Goal: Task Accomplishment & Management: Complete application form

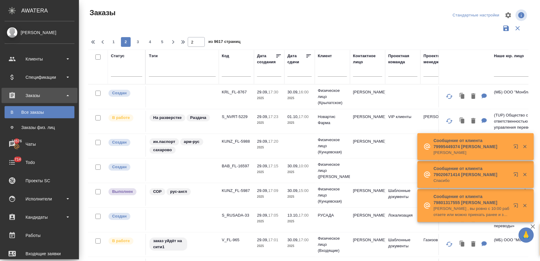
scroll to position [11, 0]
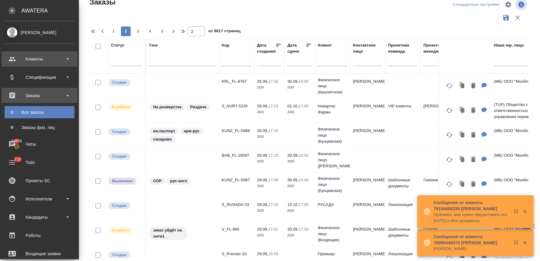
click at [30, 58] on div "Клиенты" at bounding box center [40, 58] width 70 height 9
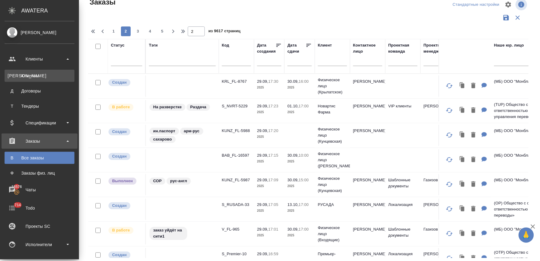
click at [34, 77] on div "Клиенты" at bounding box center [40, 76] width 64 height 6
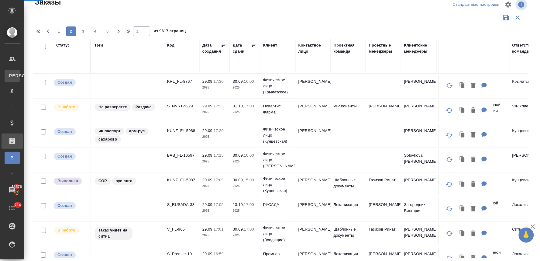
select select "RU"
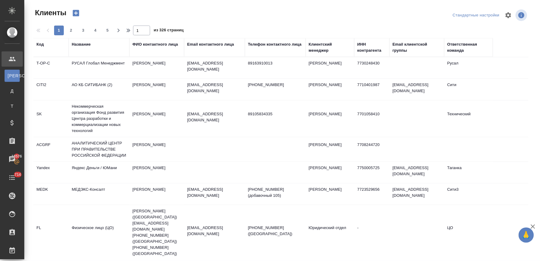
click at [208, 43] on div "Email контактного лица" at bounding box center [210, 44] width 47 height 6
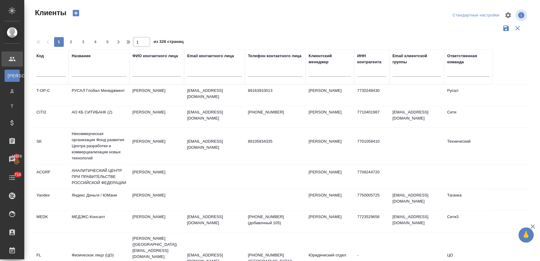
click at [207, 70] on input "text" at bounding box center [214, 73] width 55 height 8
paste input "Dimitry.Bolshakov@starrcompanies.com"
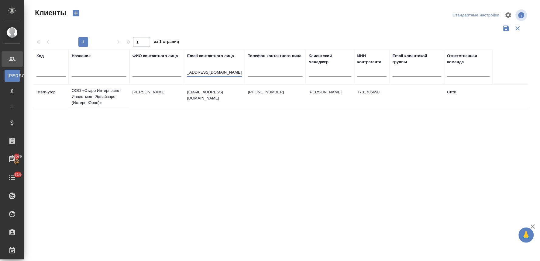
type input "Dimitry.Bolshakov@starrcompanies.com"
click at [81, 94] on td "ООО «Старр Интернэшнл Инвестмент Эдвайзорс (Истерн Юроп)»" at bounding box center [99, 96] width 61 height 24
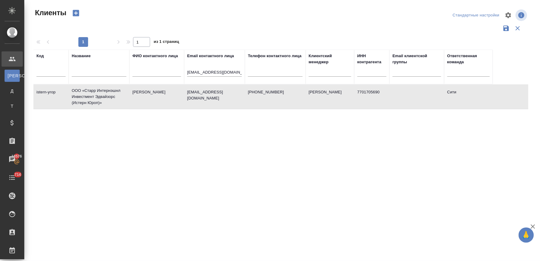
click at [81, 94] on td "ООО «Старр Интернэшнл Инвестмент Эдвайзорс (Истерн Юроп)»" at bounding box center [99, 96] width 61 height 24
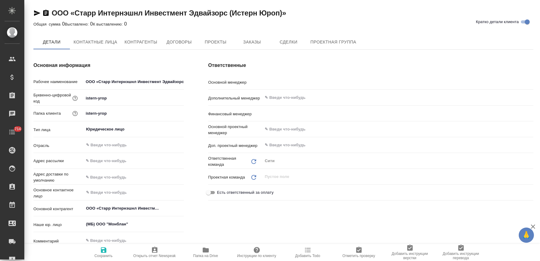
type input "[PERSON_NAME]"
type input "Левченко Юлия"
click at [263, 44] on span "Заказы" at bounding box center [251, 43] width 29 height 8
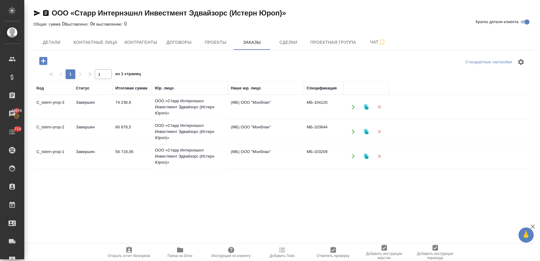
click at [46, 62] on icon "button" at bounding box center [43, 61] width 8 height 8
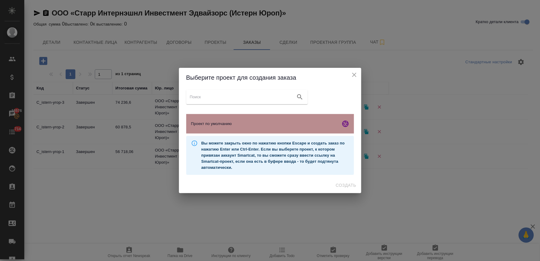
click at [226, 124] on span "Проект по умолчанию" at bounding box center [264, 124] width 147 height 6
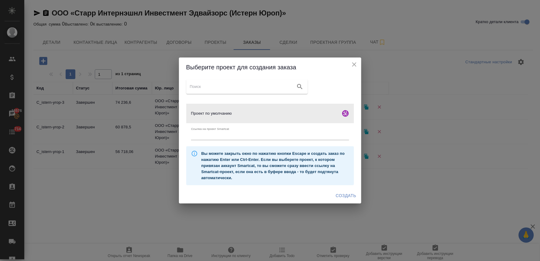
click at [346, 193] on span "Создать" at bounding box center [346, 196] width 20 height 8
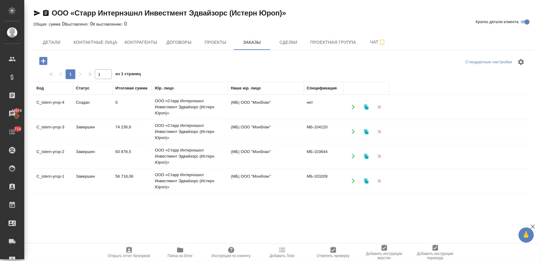
click at [181, 127] on td "ООО «Старр Интернэшнл Инвестмент Эдвайзорс (Истерн Юроп)»" at bounding box center [190, 131] width 76 height 24
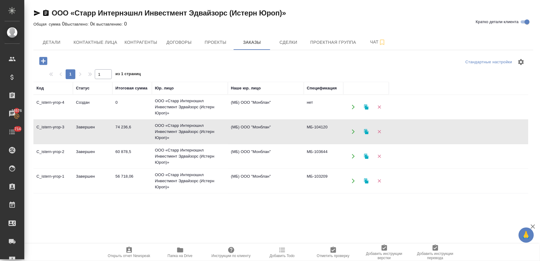
click at [181, 127] on td "ООО «Старр Интернэшнл Инвестмент Эдвайзорс (Истерн Юроп)»" at bounding box center [190, 131] width 76 height 24
click at [178, 126] on td "ООО «Старр Интернэшнл Инвестмент Эдвайзорс (Истерн Юроп)»" at bounding box center [190, 131] width 76 height 24
click at [188, 129] on td "ООО «Старр Интернэшнл Инвестмент Эдвайзорс (Истерн Юроп)»" at bounding box center [190, 131] width 76 height 24
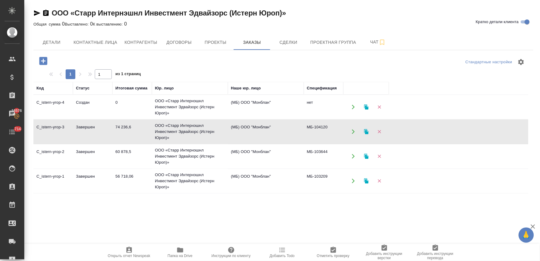
click at [181, 132] on td "ООО «Старр Интернэшнл Инвестмент Эдвайзорс (Истерн Юроп)»" at bounding box center [190, 131] width 76 height 24
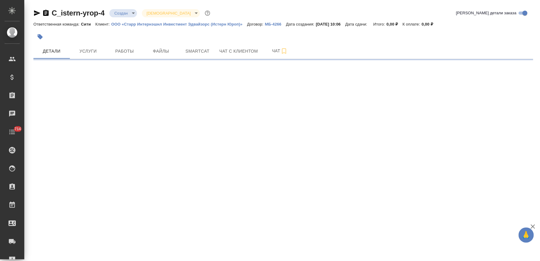
select select "RU"
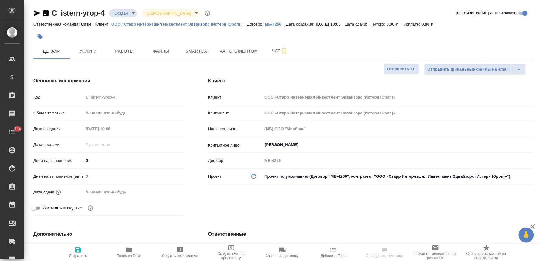
type textarea "x"
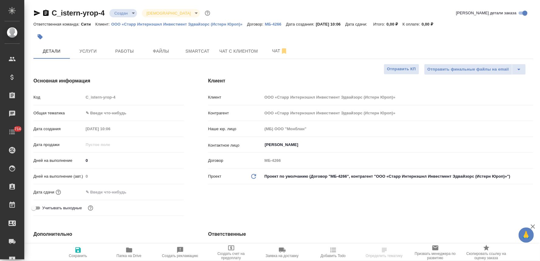
type textarea "x"
click at [276, 145] on input "Гришина Татьяна" at bounding box center [387, 144] width 247 height 7
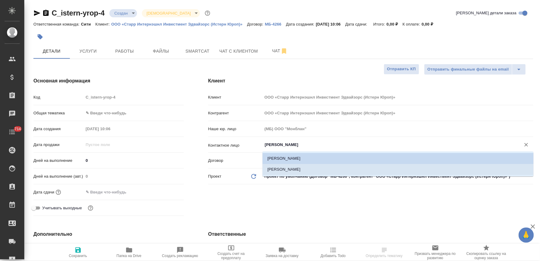
click at [279, 166] on li "[PERSON_NAME]" at bounding box center [397, 169] width 271 height 11
type input "[PERSON_NAME]"
type textarea "x"
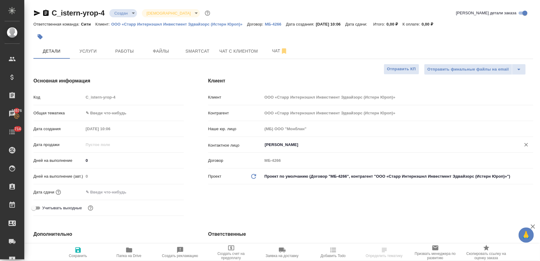
click at [96, 189] on input "text" at bounding box center [110, 191] width 53 height 9
click at [167, 189] on icon "button" at bounding box center [165, 191] width 5 height 6
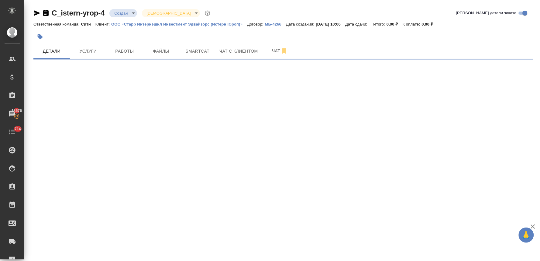
select select "RU"
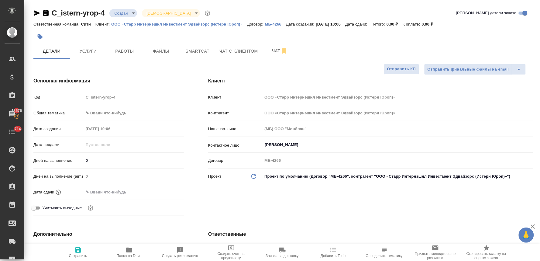
type textarea "x"
click at [110, 190] on input "text" at bounding box center [110, 191] width 53 height 9
click at [167, 192] on icon "button" at bounding box center [165, 191] width 5 height 6
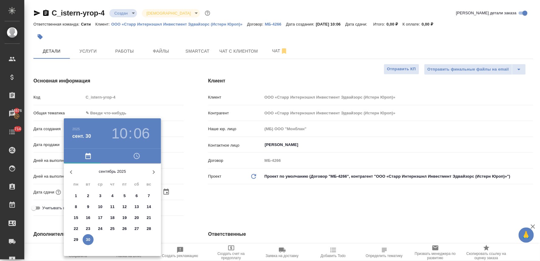
click at [135, 157] on icon "button" at bounding box center [136, 155] width 7 height 7
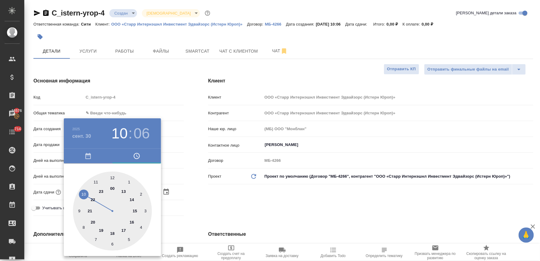
click at [98, 182] on div at bounding box center [112, 210] width 79 height 79
type input "30.09.2025 11:06"
type textarea "x"
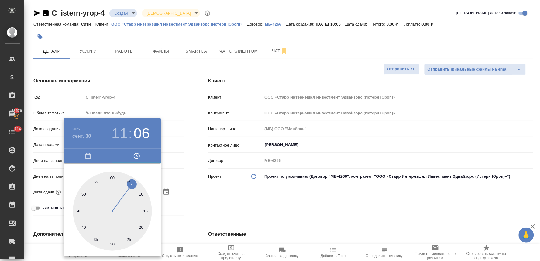
click at [210, 199] on div at bounding box center [270, 130] width 540 height 261
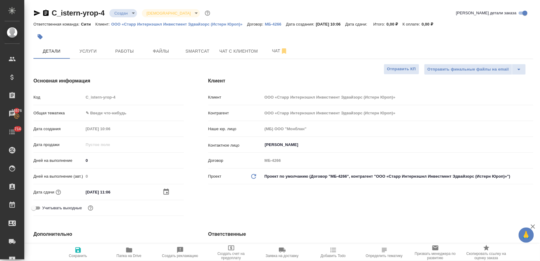
click at [81, 253] on icon "button" at bounding box center [77, 249] width 7 height 7
type textarea "x"
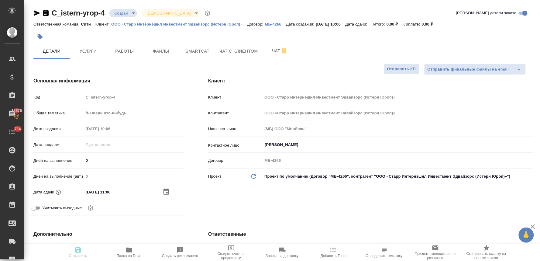
type textarea "x"
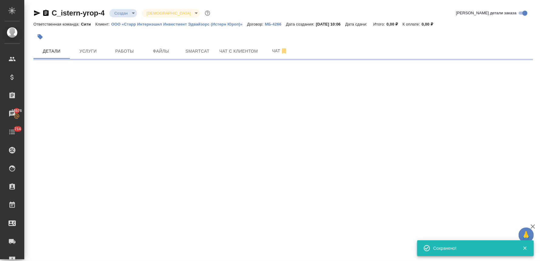
select select "RU"
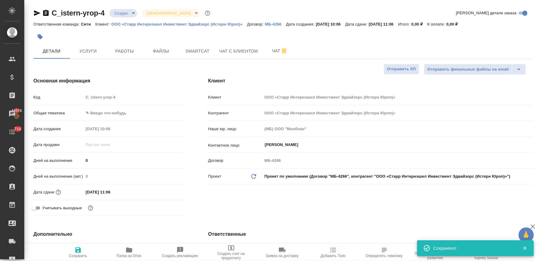
type textarea "x"
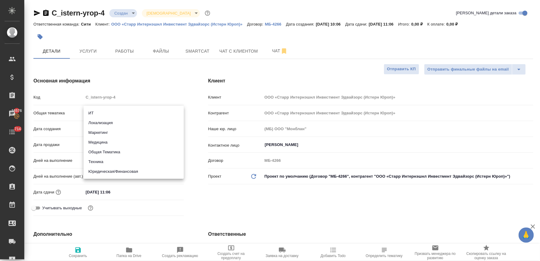
click at [109, 111] on body "🙏 .cls-1 fill:#fff; AWATERA Lyamina Nadezhda Клиенты Спецификации Заказы 18576 …" at bounding box center [270, 130] width 540 height 261
click at [106, 130] on li "Маркетинг" at bounding box center [134, 133] width 100 height 10
type input "marketing"
type textarea "x"
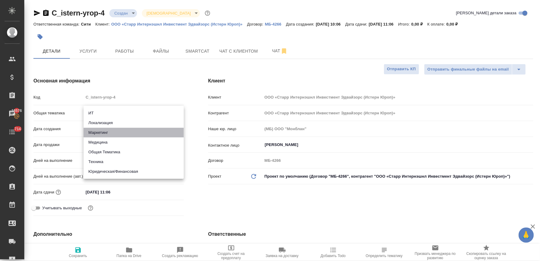
type textarea "x"
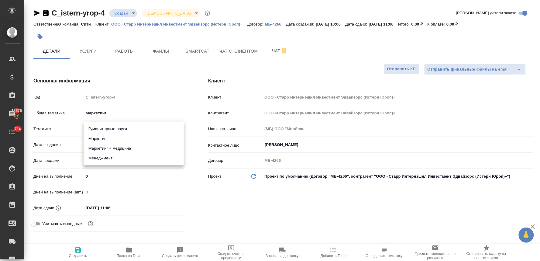
click at [108, 126] on body "🙏 .cls-1 fill:#fff; AWATERA Lyamina Nadezhda Клиенты Спецификации Заказы 18576 …" at bounding box center [270, 130] width 540 height 261
click at [259, 214] on div at bounding box center [270, 130] width 540 height 261
type textarea "x"
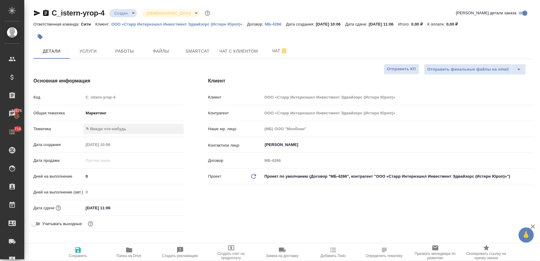
type textarea "x"
click at [123, 128] on body "🙏 .cls-1 fill:#fff; AWATERA Lyamina Nadezhda Клиенты Спецификации Заказы 18576 …" at bounding box center [270, 130] width 540 height 261
click at [124, 160] on li "Менеджмент" at bounding box center [134, 158] width 100 height 10
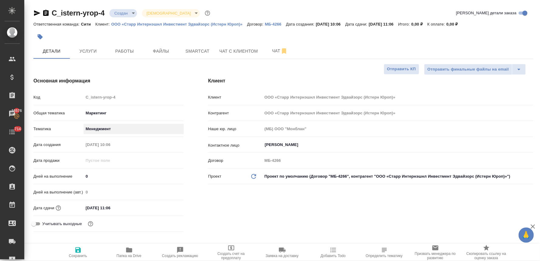
type textarea "x"
type input "5a8b8b956a9677013d343d4c"
click at [81, 101] on div "Код C_istern-yrop-4" at bounding box center [108, 97] width 150 height 11
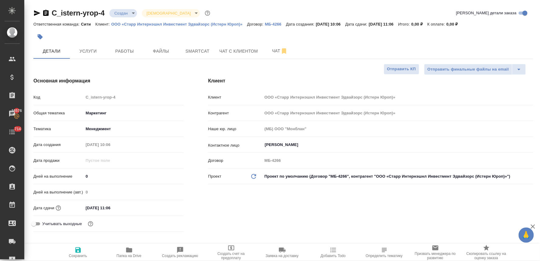
type textarea "x"
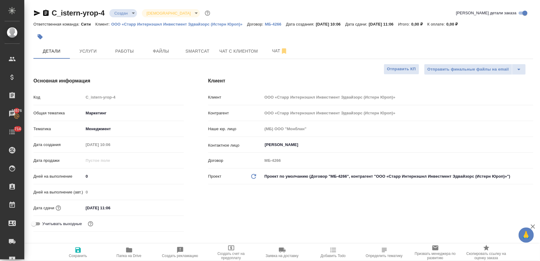
type textarea "x"
click at [80, 251] on icon "button" at bounding box center [77, 249] width 5 height 5
type textarea "x"
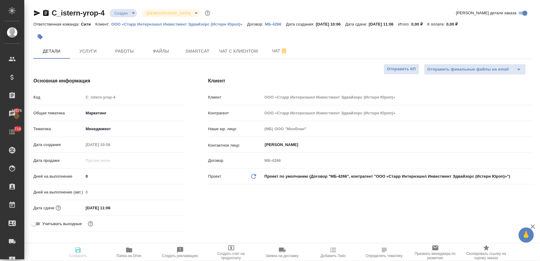
type textarea "x"
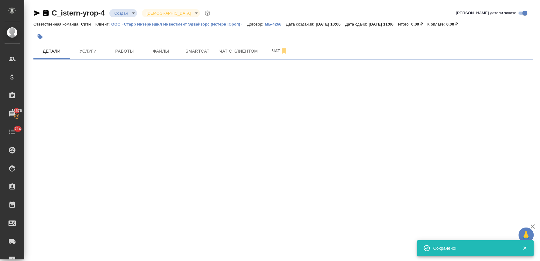
select select "RU"
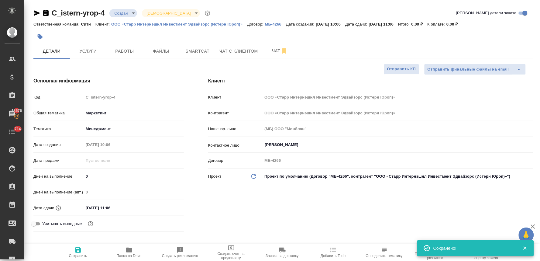
type textarea "x"
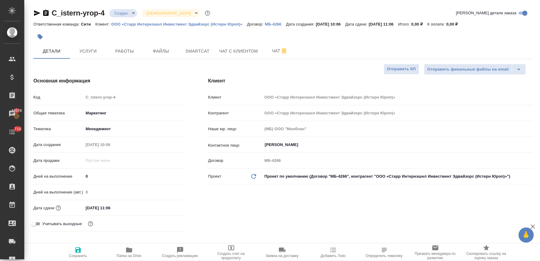
type textarea "x"
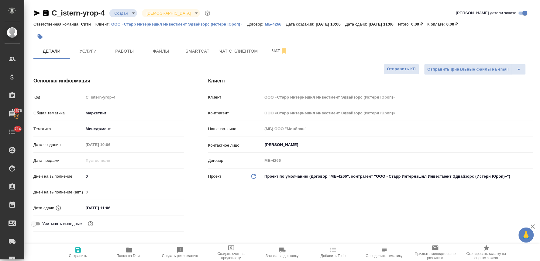
type textarea "x"
click at [161, 51] on span "Файлы" at bounding box center [160, 51] width 29 height 8
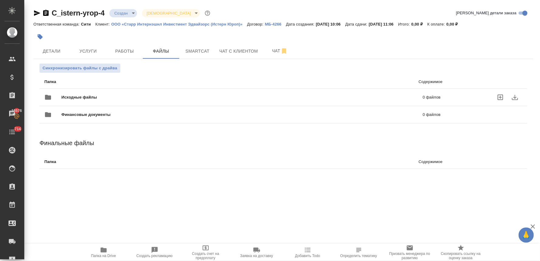
click at [499, 99] on icon "uploadFiles" at bounding box center [500, 97] width 7 height 7
click at [0, 0] on input "uploadFiles" at bounding box center [0, 0] width 0 height 0
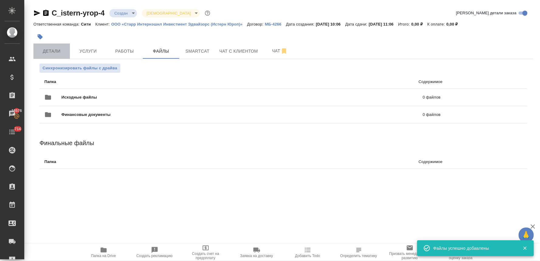
click at [49, 48] on span "Детали" at bounding box center [51, 51] width 29 height 8
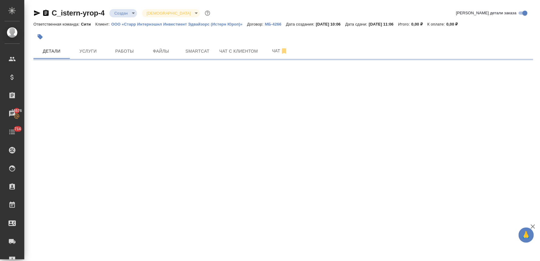
select select "RU"
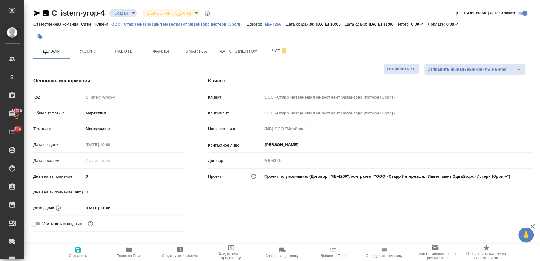
type textarea "x"
click at [123, 207] on input "30.09.2025 11:06" at bounding box center [110, 207] width 53 height 9
click at [165, 208] on icon "button" at bounding box center [166, 207] width 7 height 7
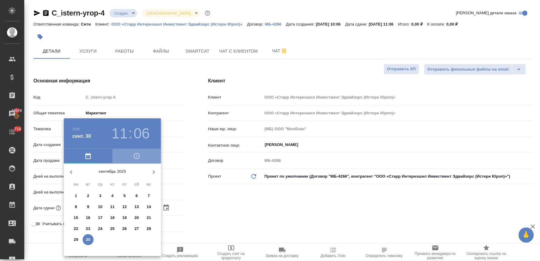
click at [137, 156] on icon "button" at bounding box center [137, 155] width 2 height 3
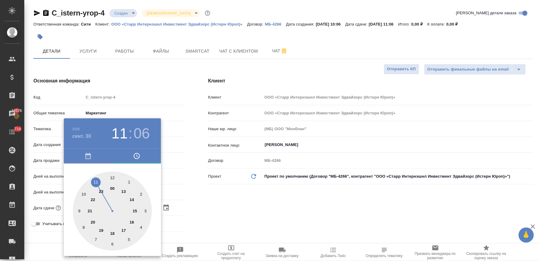
click at [82, 195] on div at bounding box center [112, 210] width 79 height 79
type input "30.09.2025 10:06"
type textarea "x"
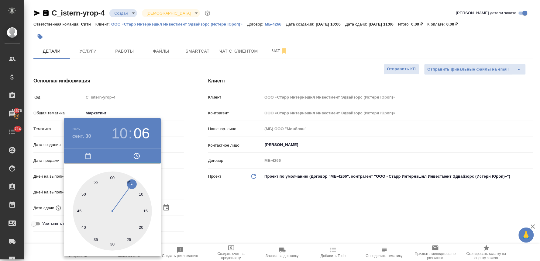
click at [141, 226] on div at bounding box center [112, 210] width 79 height 79
type input "30.09.2025 10:20"
type textarea "x"
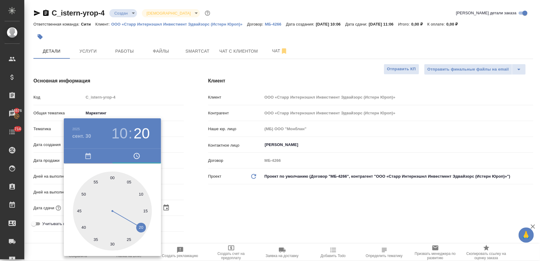
click at [201, 210] on div at bounding box center [270, 130] width 540 height 261
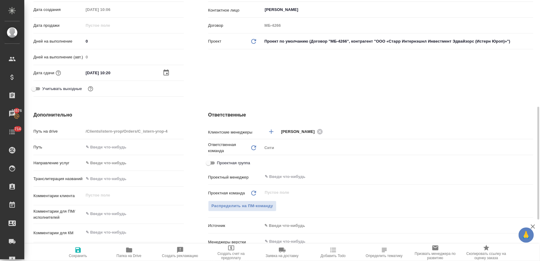
scroll to position [169, 0]
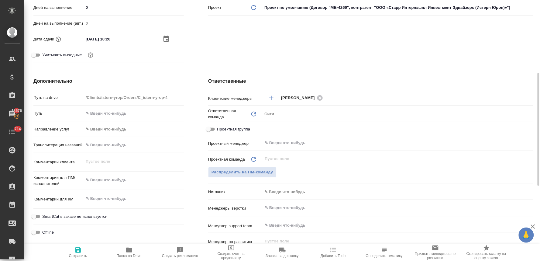
type textarea "x"
click at [107, 181] on textarea at bounding box center [134, 180] width 100 height 10
type textarea "x"
type textarea "с"
type textarea "x"
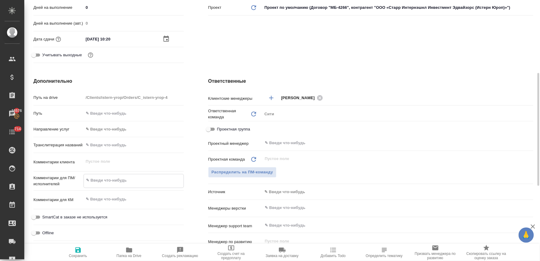
type textarea "x"
type textarea "сд"
type textarea "x"
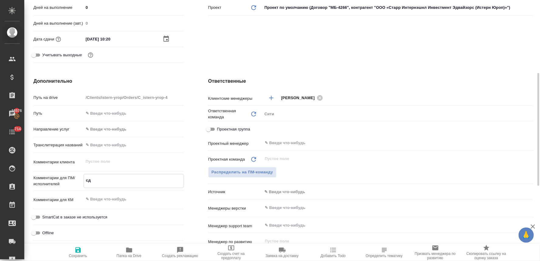
type textarea "x"
type textarea "сде"
type textarea "x"
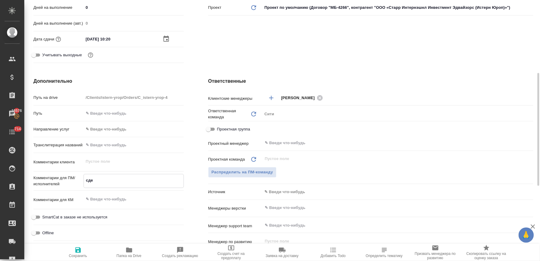
type textarea "сдел"
type textarea "x"
type textarea "сдела"
type textarea "x"
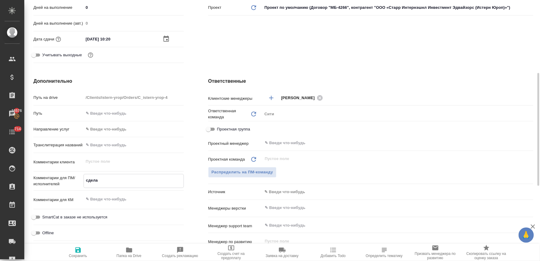
type textarea "x"
type textarea "сделайц"
type textarea "x"
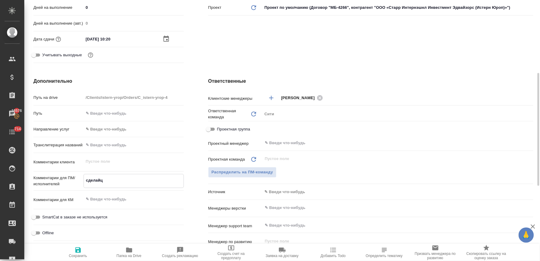
type textarea "x"
type textarea "сделайцт"
type textarea "x"
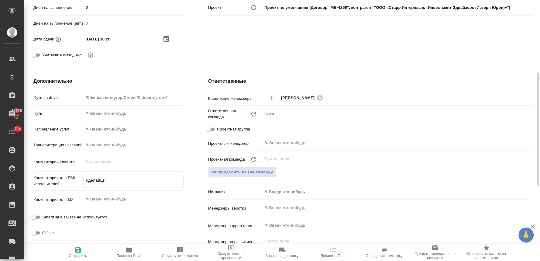
type textarea "x"
type textarea "сделайц"
type textarea "x"
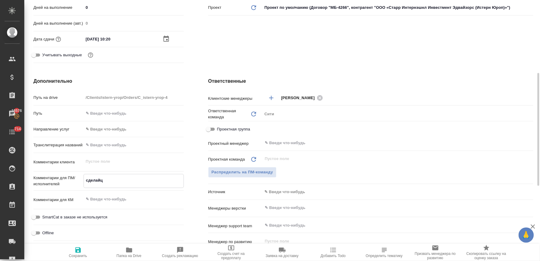
type textarea "сделай"
type textarea "x"
type textarea "сделайт"
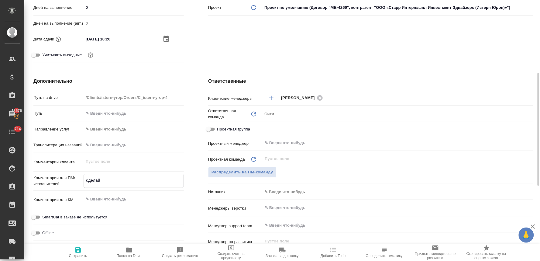
type textarea "x"
type textarea "сделайте"
type textarea "x"
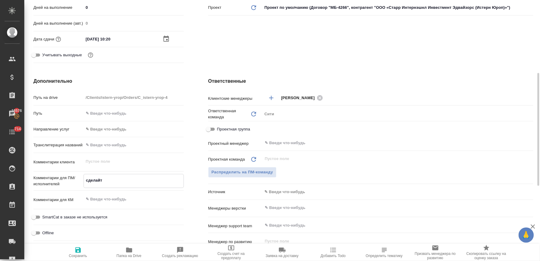
type textarea "x"
type textarea "сделайте"
type textarea "x"
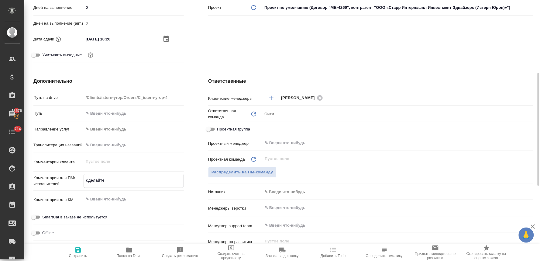
type textarea "x"
type textarea "сделайте п"
type textarea "x"
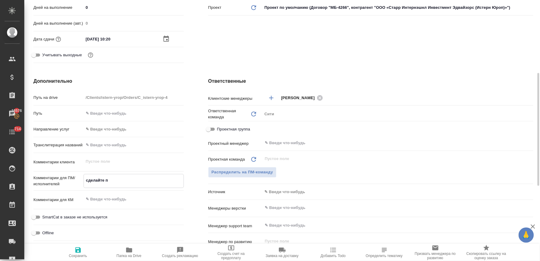
type textarea "сделайте"
type textarea "x"
type textarea "сделайте т"
type textarea "x"
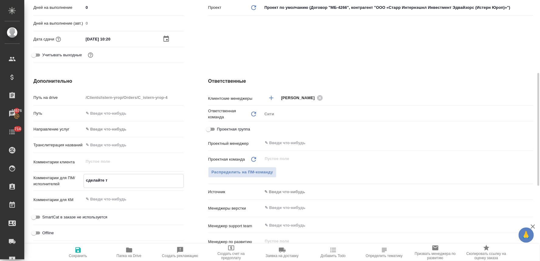
type textarea "x"
type textarea "сделайте ти"
type textarea "x"
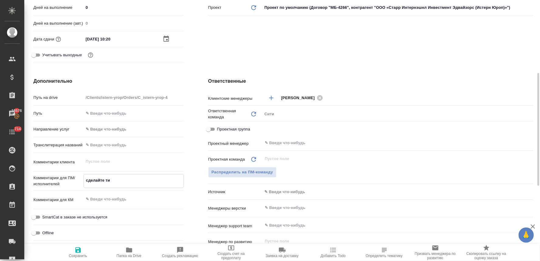
type textarea "x"
type textarea "сделайте тик"
type textarea "x"
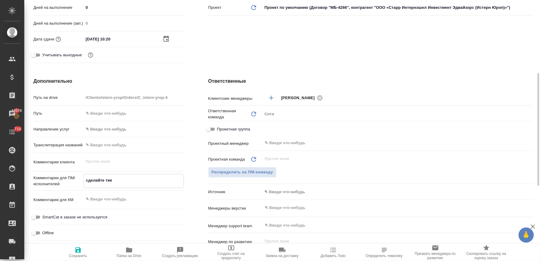
type textarea "x"
type textarea "сделайте тике"
type textarea "x"
type textarea "сделайте тикет"
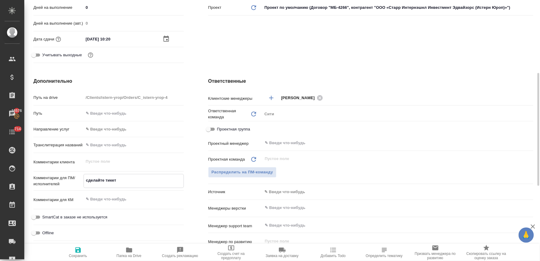
type textarea "x"
type textarea "сделайте тикет,"
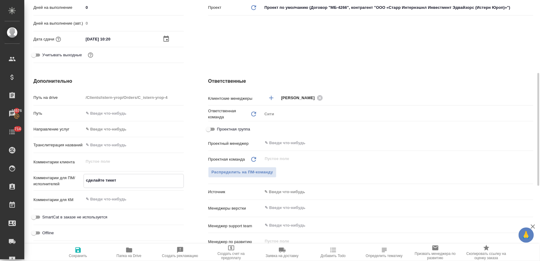
type textarea "x"
type textarea "сделайте тикет,"
type textarea "x"
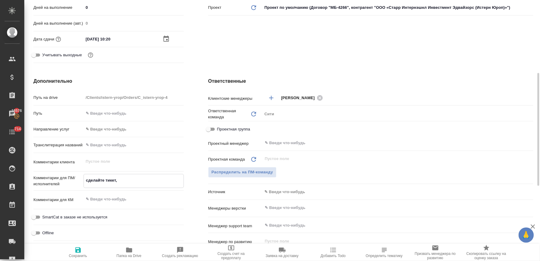
type textarea "x"
type textarea "сделайте тикет, п"
type textarea "x"
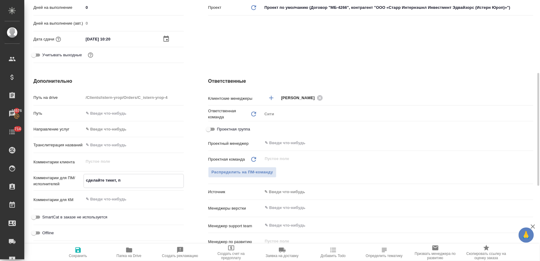
type textarea "x"
type textarea "сделайте тикет, по"
type textarea "x"
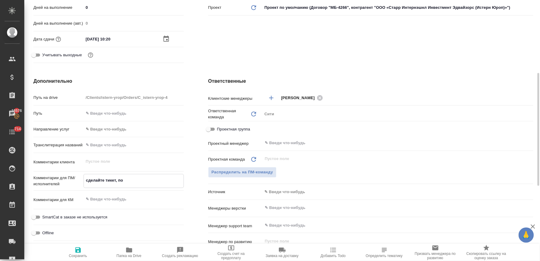
type textarea "сделайте тикет, по="
type textarea "x"
type textarea "сделайте тикет, по=л"
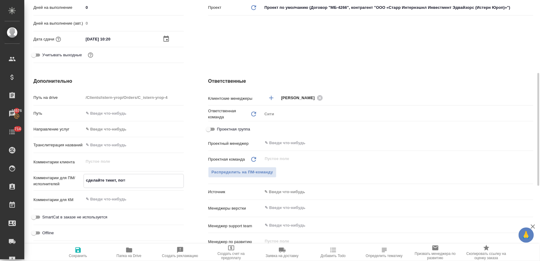
type textarea "x"
type textarea "сделайте тикет, по=ли"
type textarea "x"
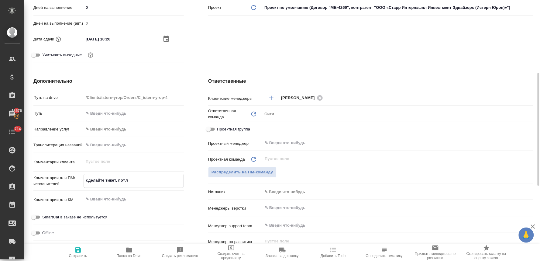
type textarea "x"
type textarea "сделайте тикет, по=лиз"
type textarea "x"
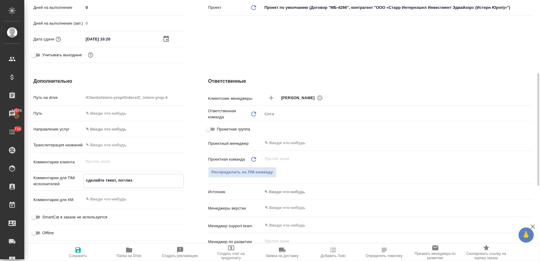
type textarea "x"
type textarea "сделайте тикет, полиз"
type textarea "x"
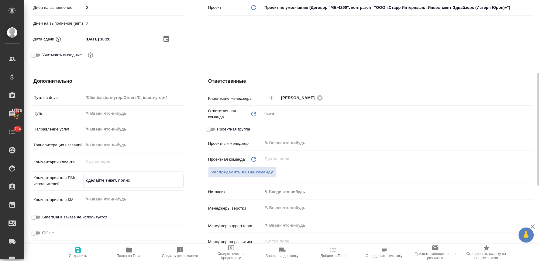
type textarea "сделайте тикет, плиз"
type textarea "x"
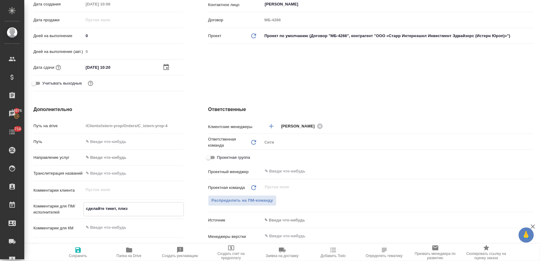
scroll to position [0, 0]
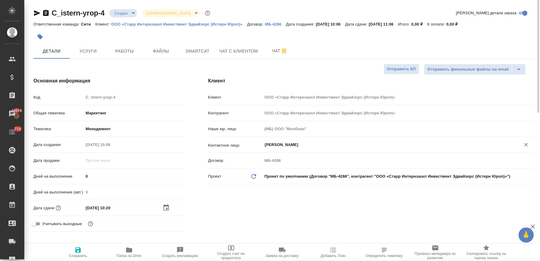
type textarea "сделайте тикет, плиз"
type textarea "x"
click at [279, 148] on input "Гришина Татьяна" at bounding box center [387, 144] width 247 height 7
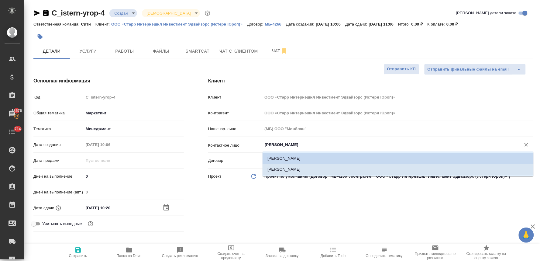
click at [276, 169] on li "[PERSON_NAME]" at bounding box center [397, 169] width 271 height 11
type input "[PERSON_NAME]"
type textarea "x"
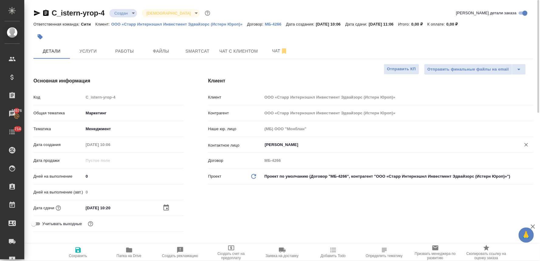
click at [75, 254] on span "Сохранить" at bounding box center [78, 255] width 18 height 4
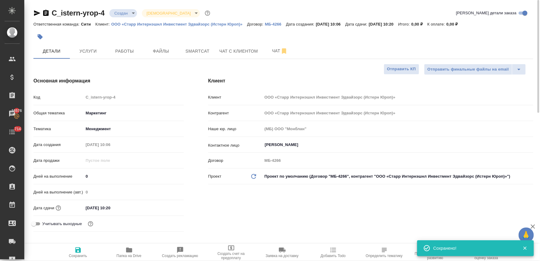
click at [75, 101] on div "Код C_istern-yrop-4" at bounding box center [108, 97] width 150 height 11
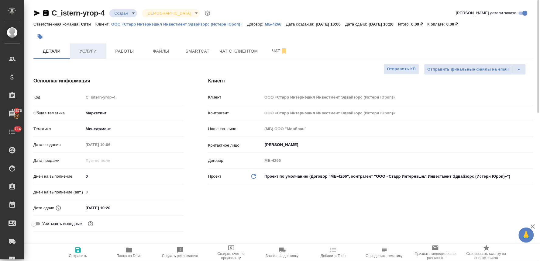
click at [92, 51] on span "Услуги" at bounding box center [88, 51] width 29 height 8
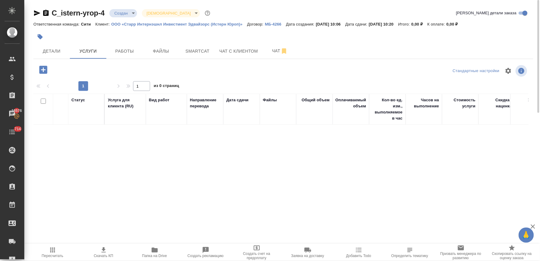
click at [39, 70] on icon "button" at bounding box center [43, 70] width 8 height 8
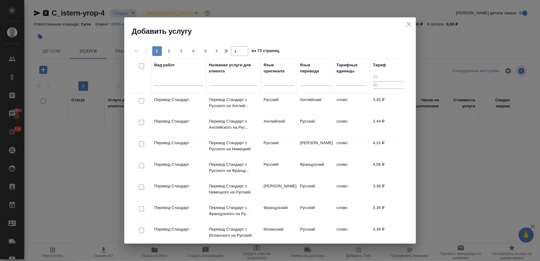
click at [141, 123] on input "checkbox" at bounding box center [141, 122] width 5 height 5
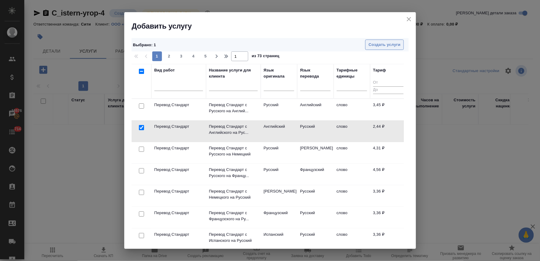
click at [394, 40] on button "Создать услуги" at bounding box center [384, 44] width 39 height 11
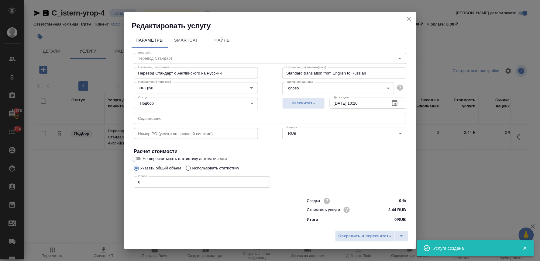
drag, startPoint x: 177, startPoint y: 220, endPoint x: 173, endPoint y: 186, distance: 34.9
click at [177, 220] on div at bounding box center [208, 209] width 173 height 24
click at [164, 119] on input "text" at bounding box center [270, 118] width 272 height 11
paste input "Preo8 update August 2025"
click at [216, 169] on p "Использовать статистику" at bounding box center [215, 168] width 47 height 6
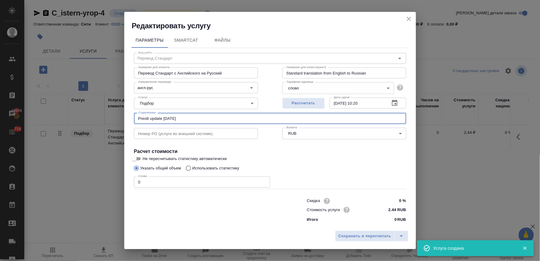
click at [192, 169] on input "Использовать статистику" at bounding box center [188, 168] width 10 height 12
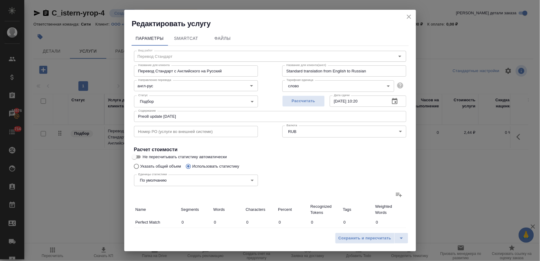
click at [396, 195] on icon at bounding box center [399, 195] width 6 height 4
click at [0, 0] on input "file" at bounding box center [0, 0] width 0 height 0
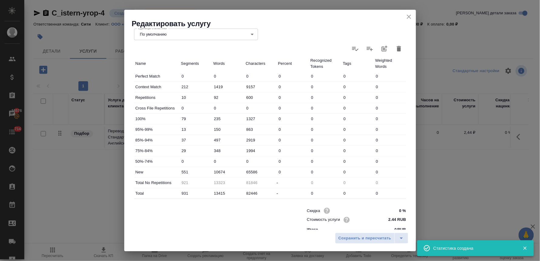
scroll to position [153, 0]
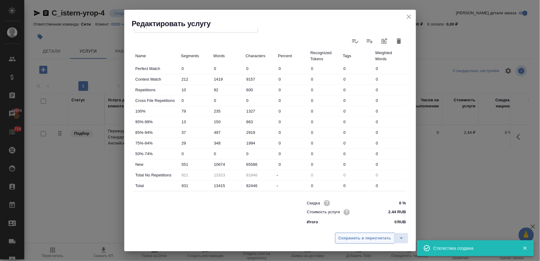
click at [377, 239] on span "Сохранить и пересчитать" at bounding box center [364, 238] width 53 height 7
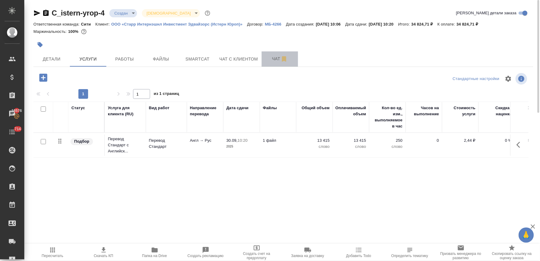
click at [278, 59] on span "Чат" at bounding box center [279, 59] width 29 height 8
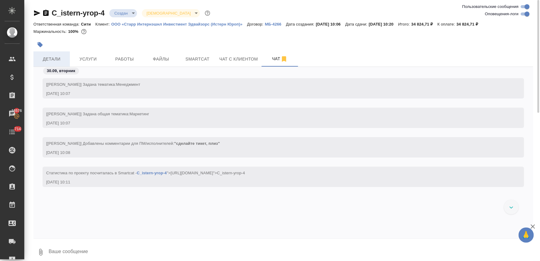
click at [52, 58] on span "Детали" at bounding box center [51, 59] width 29 height 8
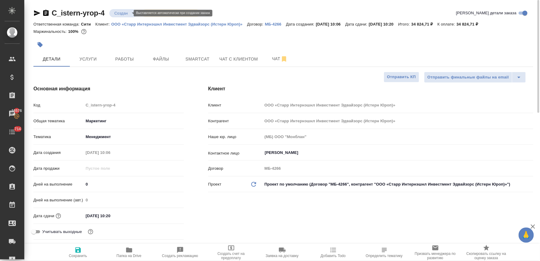
click at [118, 11] on body "🙏 .cls-1 fill:#fff; AWATERA Lyamina Nadezhda Клиенты Спецификации Заказы 18576 …" at bounding box center [270, 130] width 540 height 261
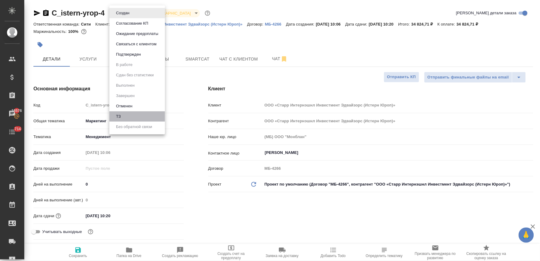
click at [123, 114] on li "ТЗ" at bounding box center [137, 116] width 56 height 10
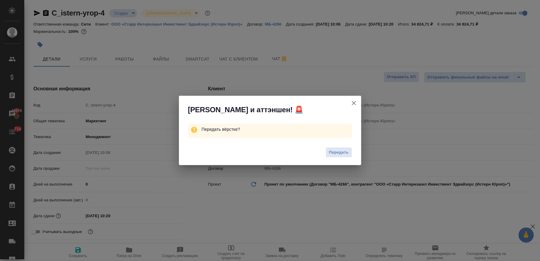
click at [353, 101] on icon "button" at bounding box center [353, 102] width 7 height 7
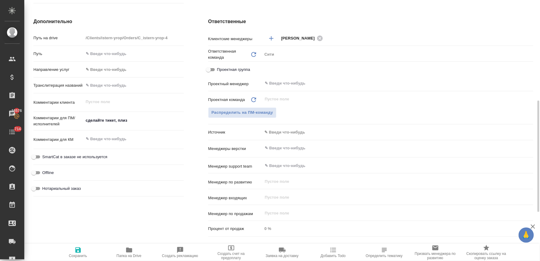
scroll to position [135, 0]
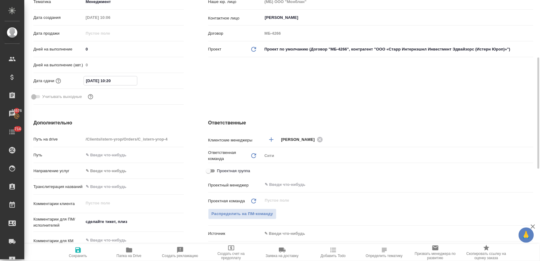
click at [126, 80] on input "30.09.2025 10:20" at bounding box center [110, 80] width 53 height 9
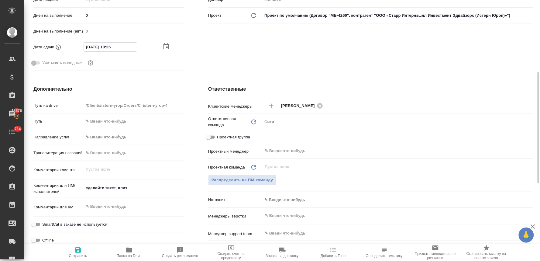
click at [288, 216] on input "text" at bounding box center [387, 215] width 247 height 7
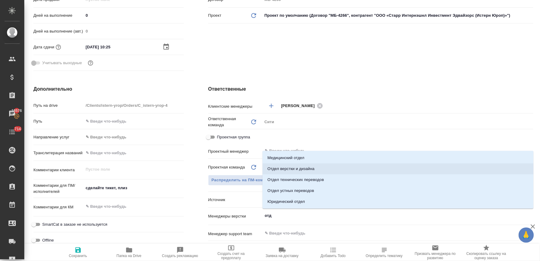
click at [299, 166] on li "Отдел верстки и дизайна" at bounding box center [397, 168] width 271 height 11
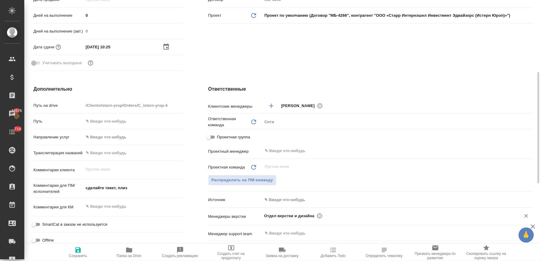
click at [75, 251] on icon "button" at bounding box center [77, 249] width 7 height 7
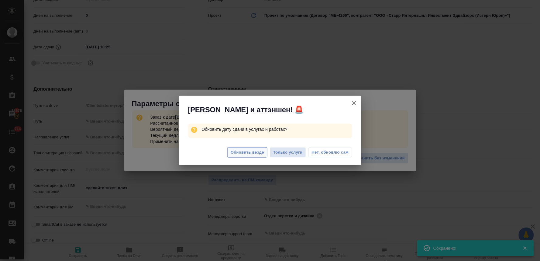
click at [237, 150] on span "Обновить везде" at bounding box center [247, 152] width 33 height 7
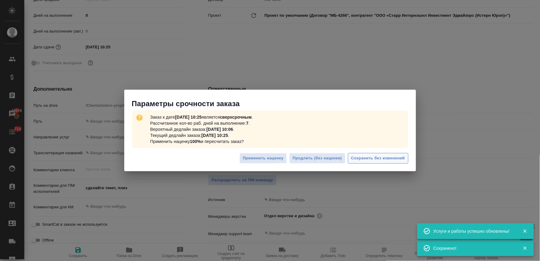
click at [373, 156] on span "Сохранить без изменений" at bounding box center [378, 158] width 54 height 7
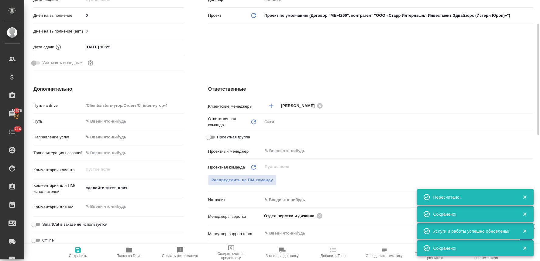
scroll to position [0, 0]
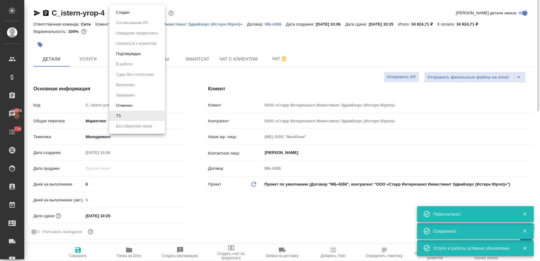
click at [120, 14] on body "🙏 .cls-1 fill:#fff; AWATERA Lyamina Nadezhda Клиенты Спецификации Заказы 18576 …" at bounding box center [270, 130] width 540 height 261
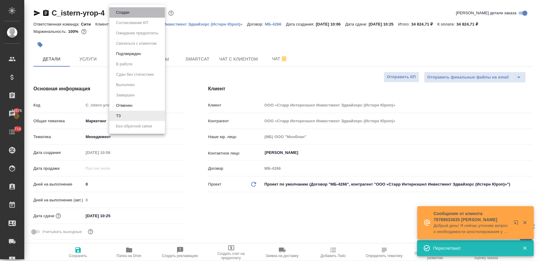
click at [141, 10] on li "Создан" at bounding box center [137, 12] width 56 height 10
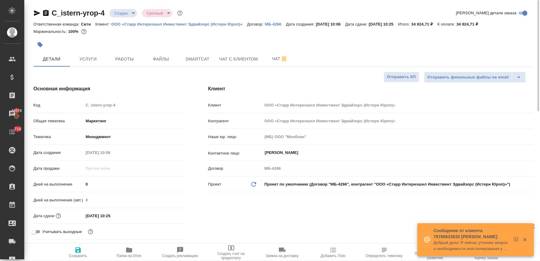
click at [119, 11] on body "🙏 .cls-1 fill:#fff; AWATERA Lyamina Nadezhda Клиенты Спецификации Заказы 18576 …" at bounding box center [270, 130] width 540 height 261
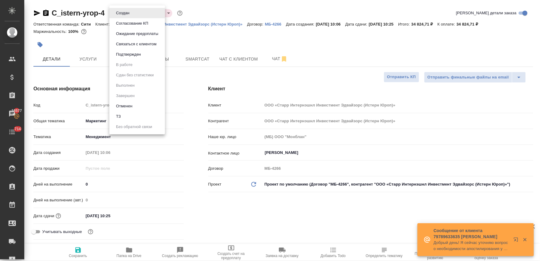
click at [139, 118] on li "ТЗ" at bounding box center [137, 116] width 56 height 10
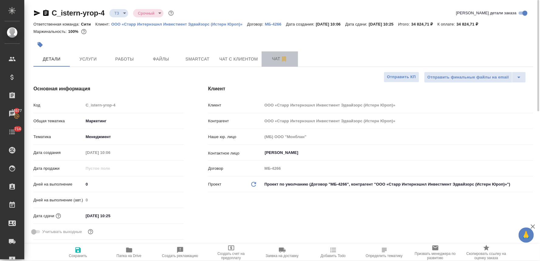
click at [276, 62] on span "Чат" at bounding box center [279, 59] width 29 height 8
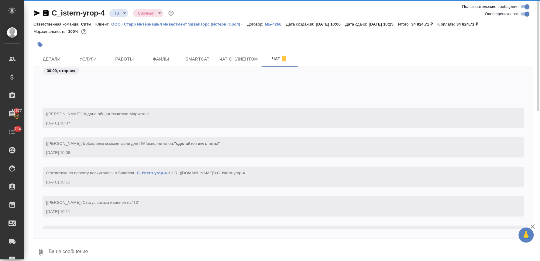
scroll to position [55, 0]
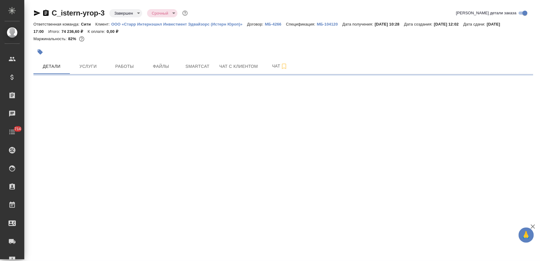
select select "RU"
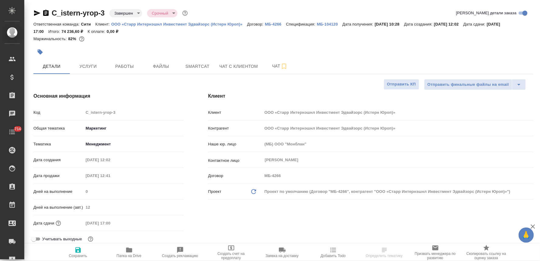
type textarea "x"
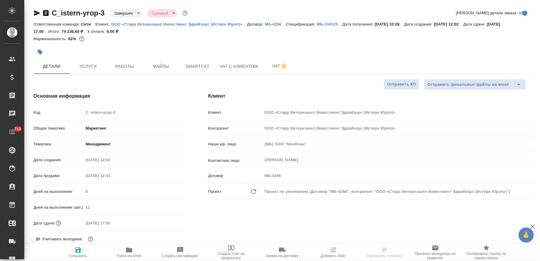
type textarea "x"
select select "RU"
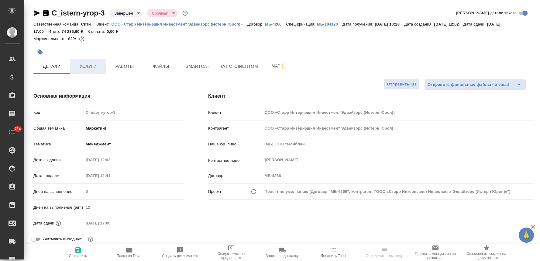
click at [85, 70] on span "Услуги" at bounding box center [88, 67] width 29 height 8
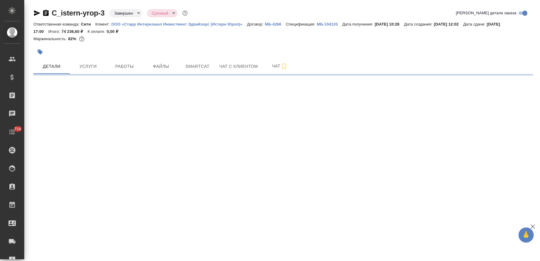
select select "RU"
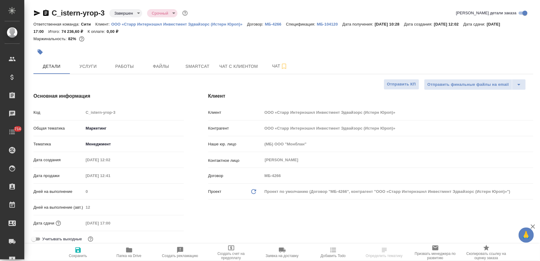
type textarea "x"
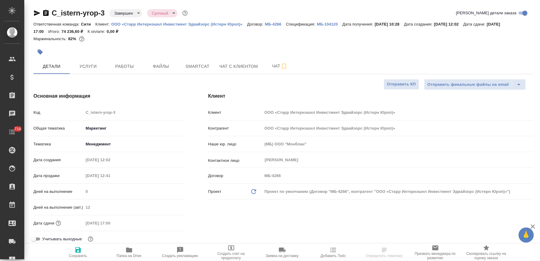
type textarea "x"
click at [84, 66] on span "Услуги" at bounding box center [88, 67] width 29 height 8
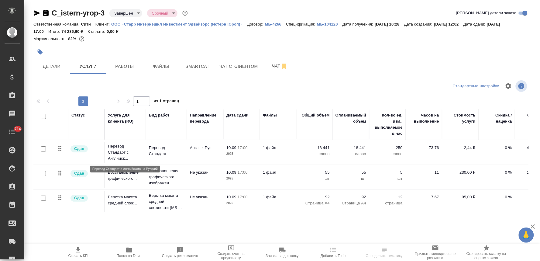
click at [123, 150] on p "Перевод Стандарт с Английск..." at bounding box center [125, 152] width 35 height 18
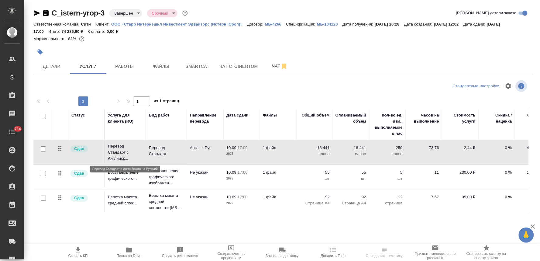
click at [123, 150] on p "Перевод Стандарт с Английск..." at bounding box center [125, 152] width 35 height 18
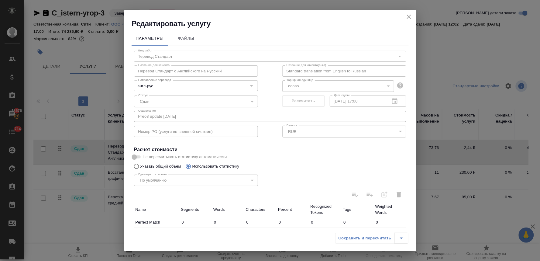
click at [411, 17] on icon "close" at bounding box center [408, 16] width 7 height 7
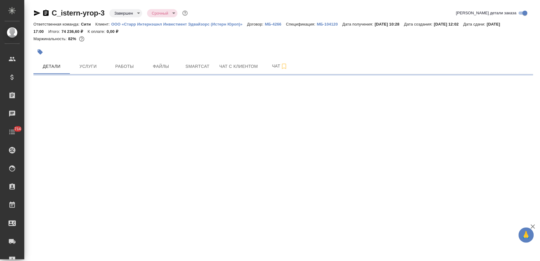
select select "RU"
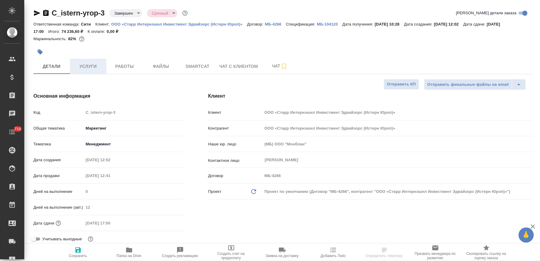
click at [91, 65] on span "Услуги" at bounding box center [88, 67] width 29 height 8
type textarea "x"
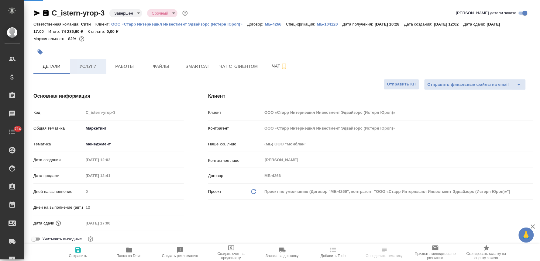
type textarea "x"
